Goal: Task Accomplishment & Management: Manage account settings

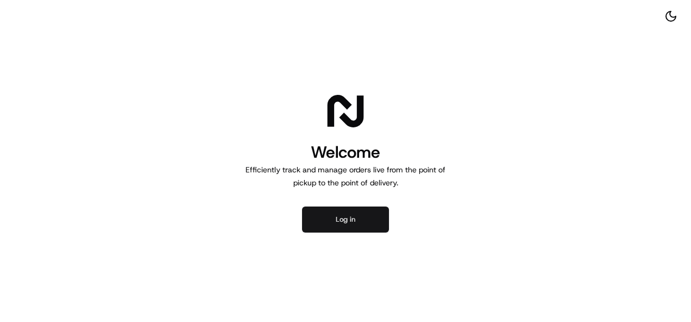
click at [339, 208] on button "Log in" at bounding box center [345, 220] width 87 height 26
